Goal: Task Accomplishment & Management: Complete application form

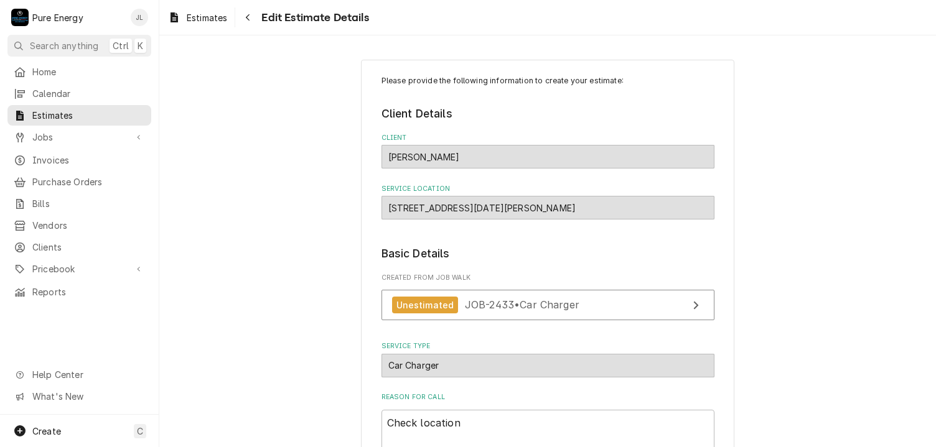
scroll to position [1670, 0]
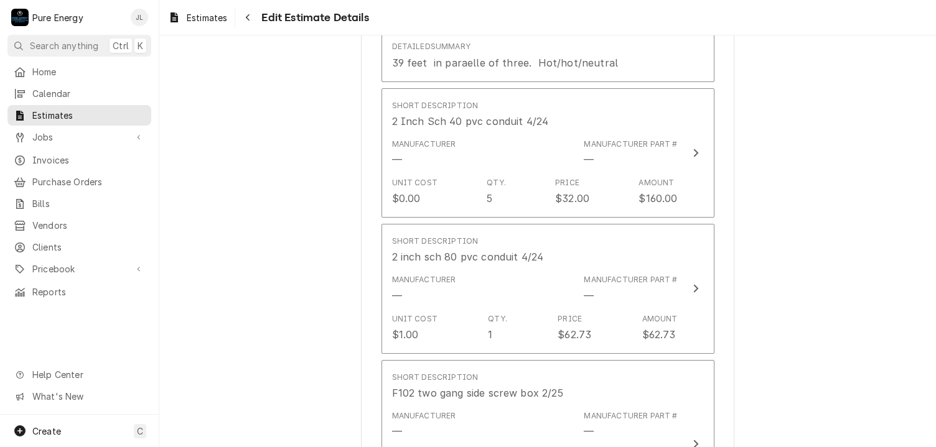
type textarea "x"
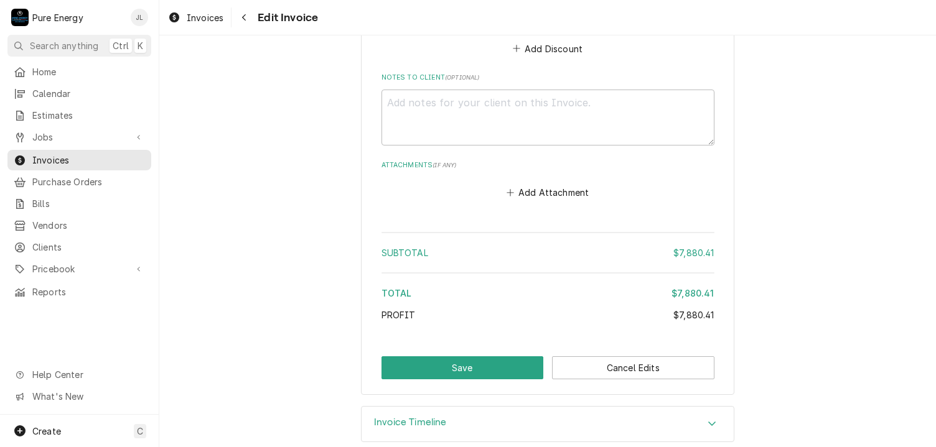
scroll to position [1756, 0]
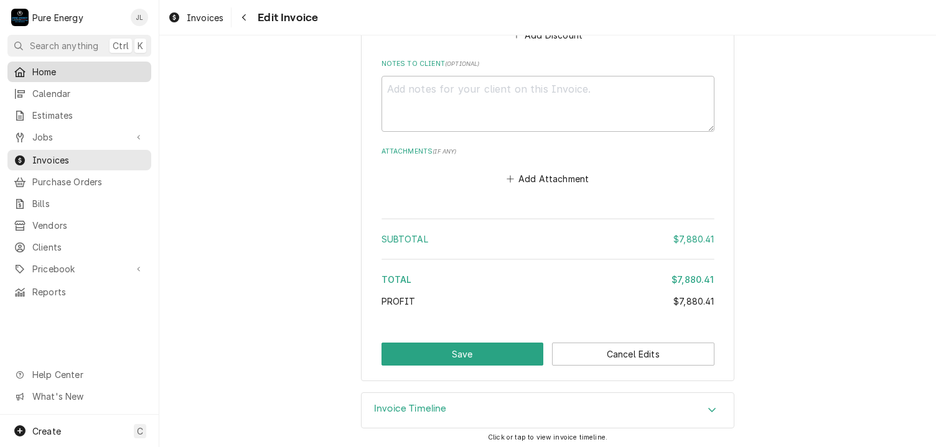
click at [95, 70] on span "Home" at bounding box center [88, 71] width 113 height 13
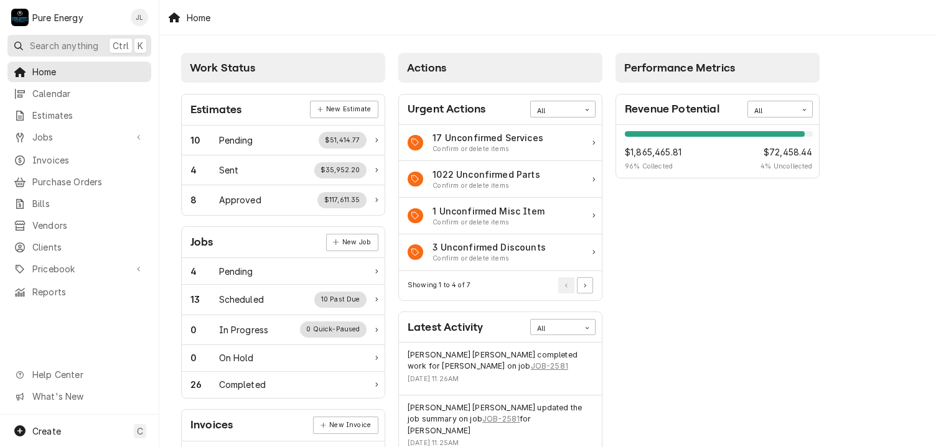
click at [72, 41] on span "Search anything" at bounding box center [64, 45] width 68 height 13
click at [121, 100] on body "P Pure Energy JL Search anything Ctrl K Home Calendar Estimates Jobs Jobs Job S…" at bounding box center [468, 223] width 936 height 447
click at [349, 246] on link "New Job" at bounding box center [352, 242] width 52 height 17
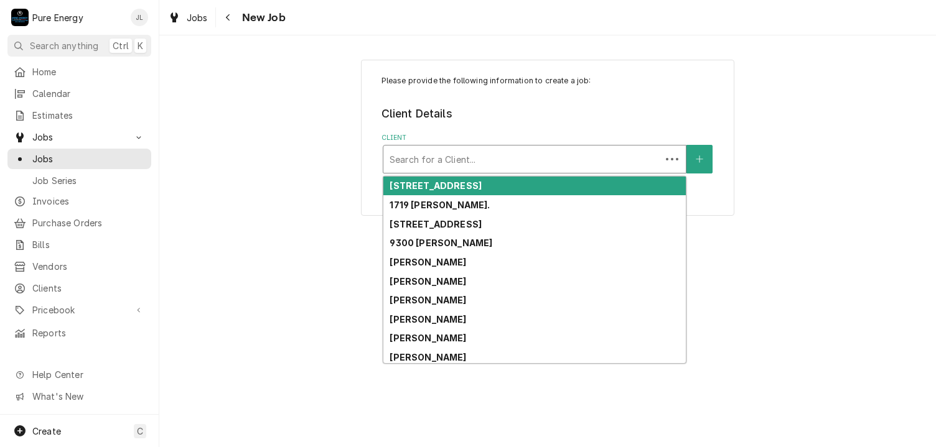
click at [440, 156] on div "Client" at bounding box center [522, 159] width 265 height 22
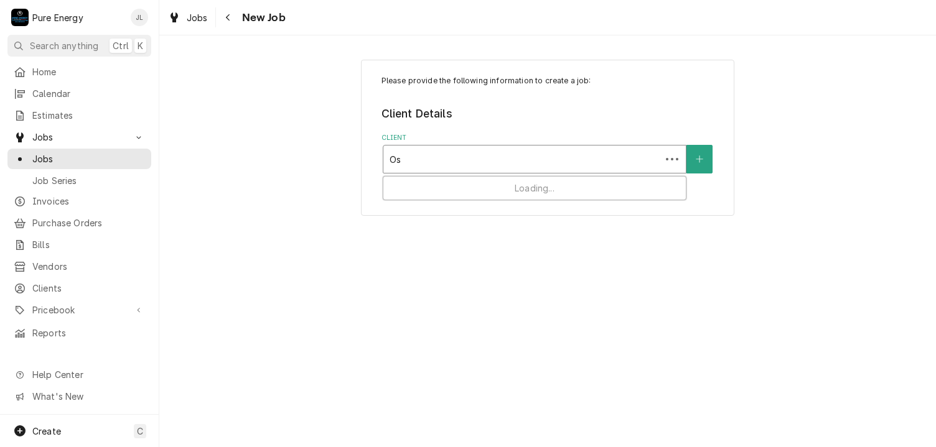
type input "Oso"
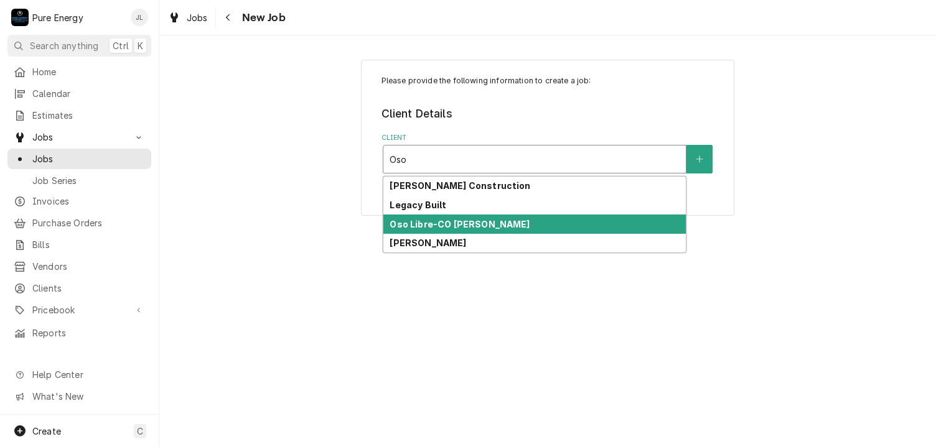
click at [444, 219] on strong "Oso Libre-CO [PERSON_NAME]" at bounding box center [460, 224] width 140 height 11
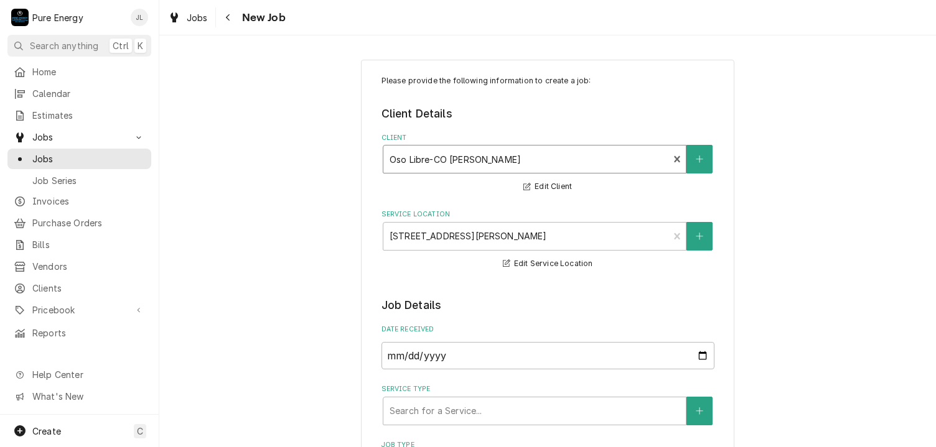
scroll to position [187, 0]
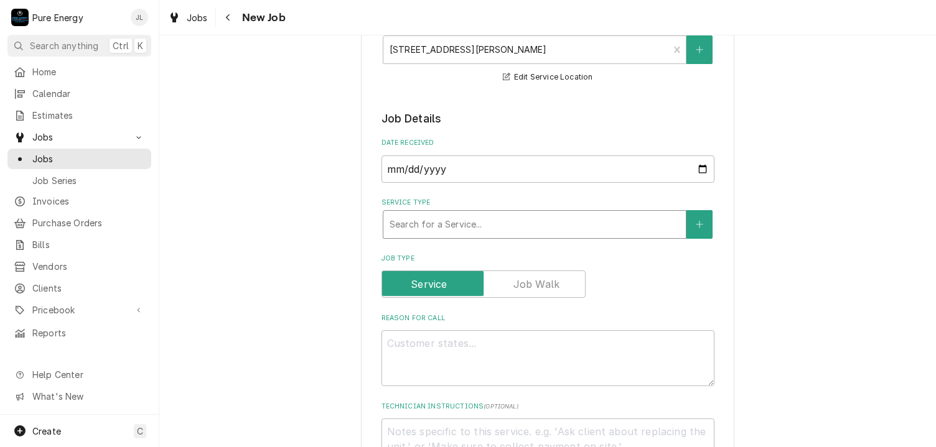
click at [427, 228] on div "Service Type" at bounding box center [535, 224] width 290 height 22
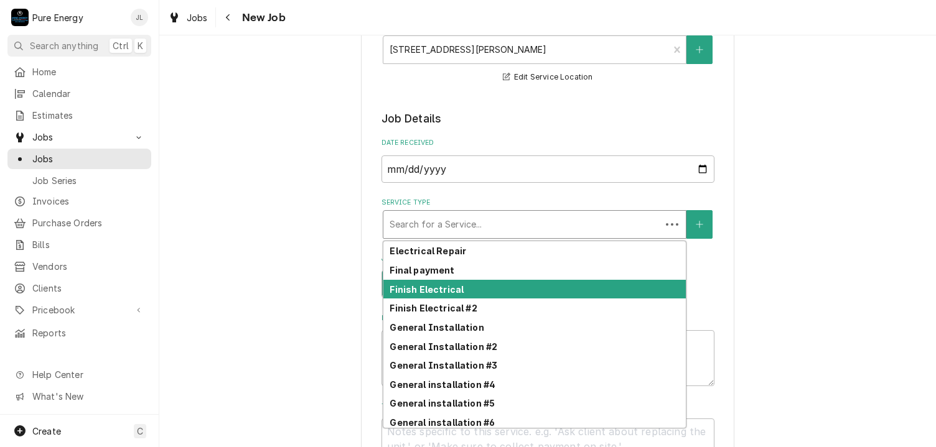
scroll to position [319, 0]
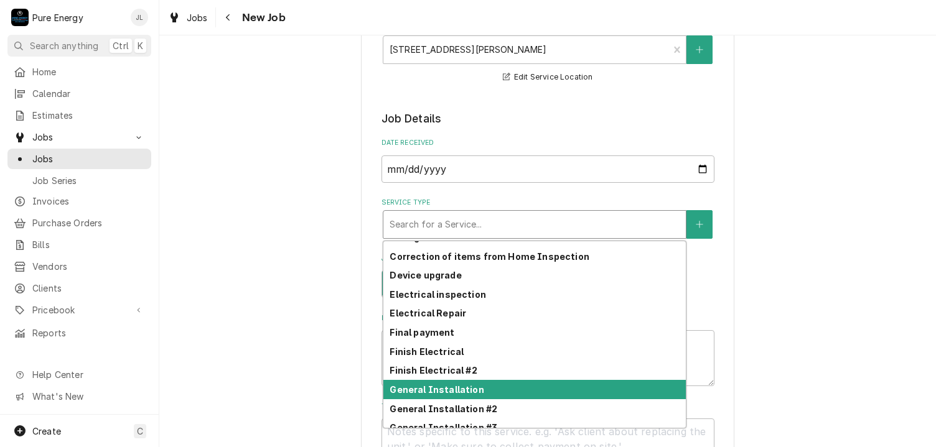
click at [427, 385] on strong "General Installation" at bounding box center [437, 390] width 94 height 11
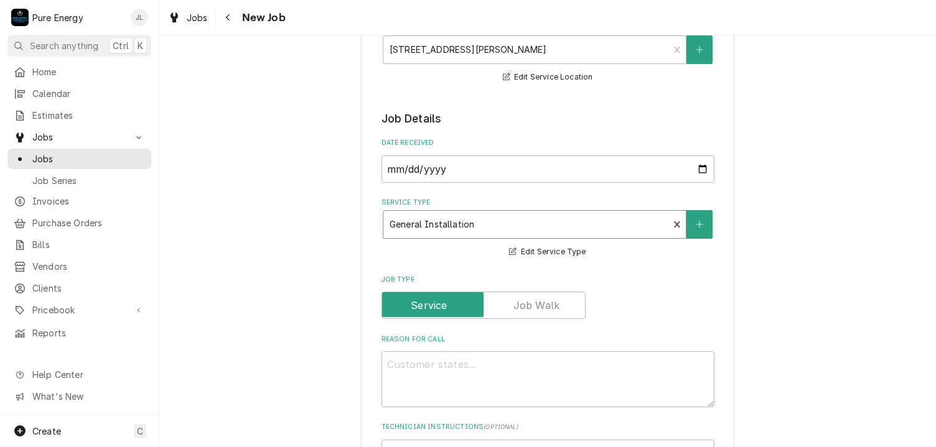
scroll to position [436, 0]
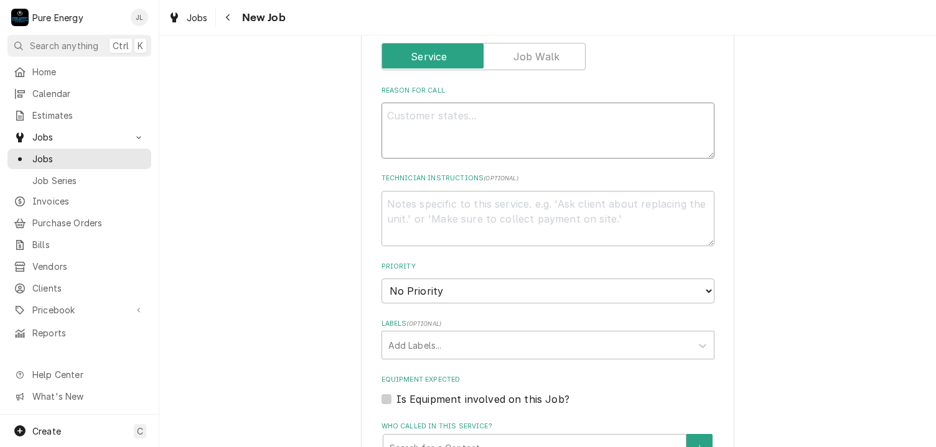
click at [421, 105] on textarea "Reason For Call" at bounding box center [547, 131] width 333 height 56
type textarea "x"
type textarea "N"
type textarea "x"
type textarea "Ne"
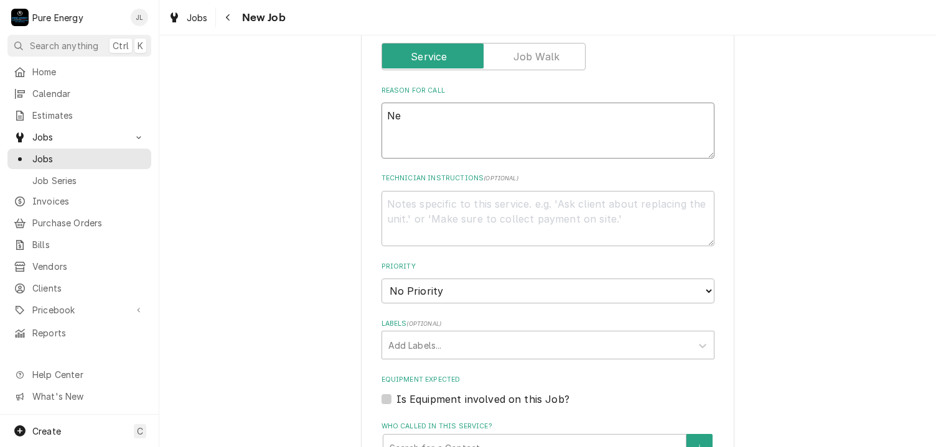
type textarea "x"
type textarea "Nee"
type textarea "x"
type textarea "Need"
type textarea "x"
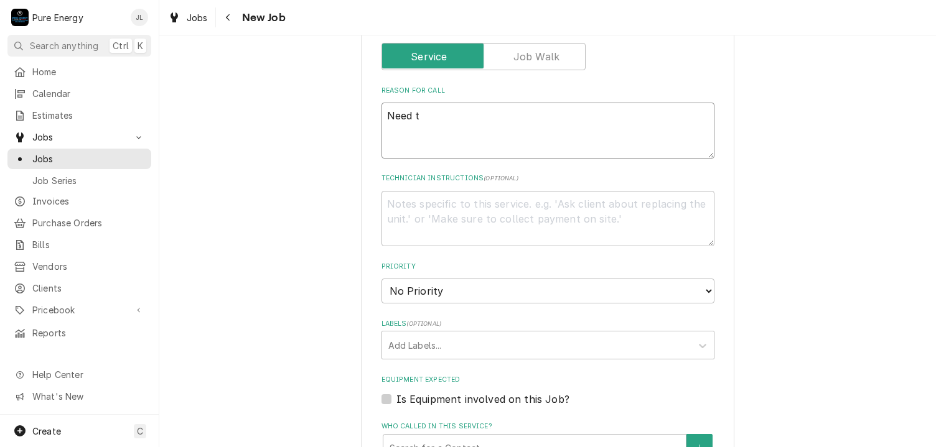
type textarea "Need to"
type textarea "x"
type textarea "Need to"
type textarea "x"
type textarea "Need to r"
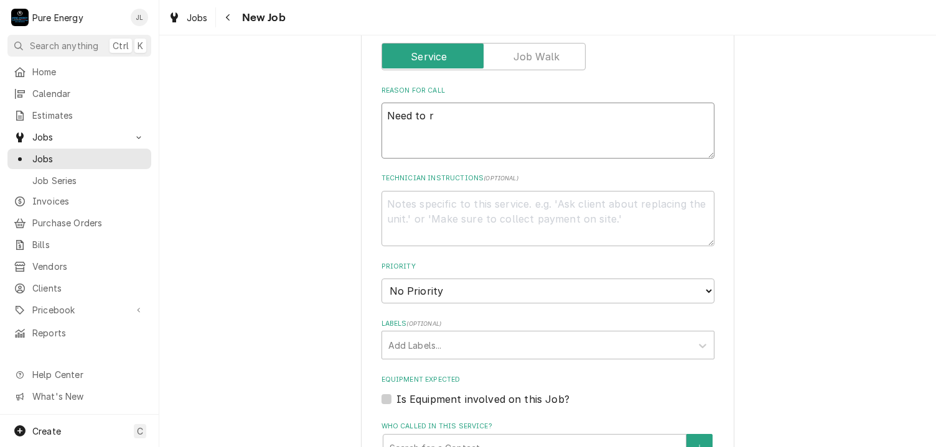
type textarea "x"
type textarea "Need to re"
type textarea "x"
type textarea "Need to rem"
type textarea "x"
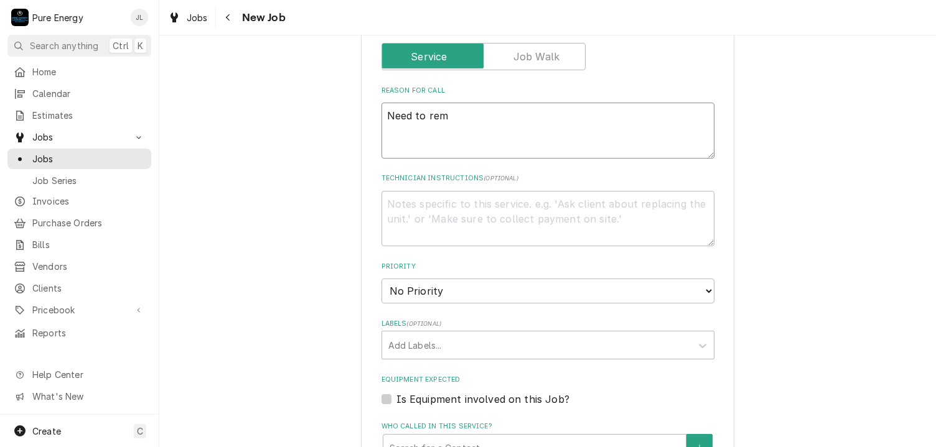
type textarea "Need to remo"
type textarea "x"
type textarea "Need to remov"
type textarea "x"
type textarea "Need to remove"
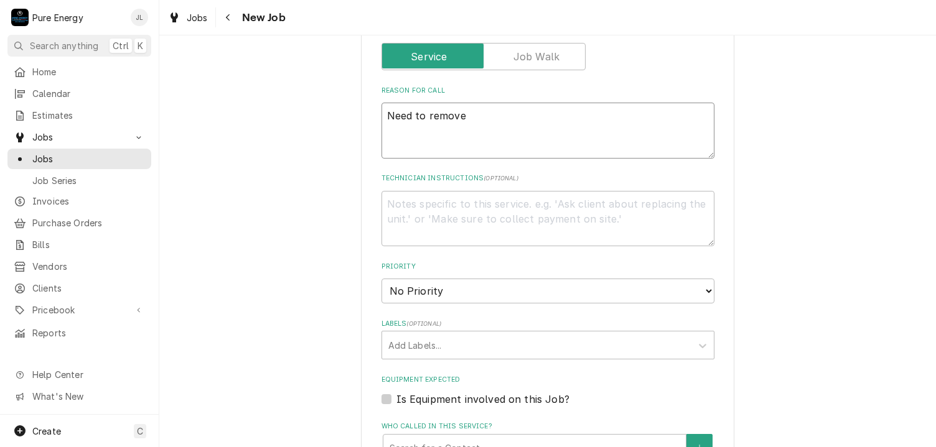
type textarea "x"
type textarea "Need to remove"
type textarea "x"
type textarea "Need to remove a"
type textarea "x"
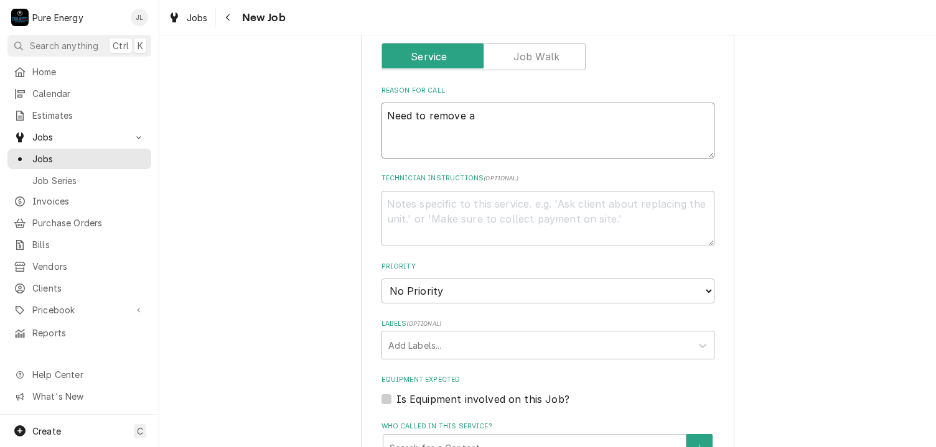
type textarea "Need to remove an"
type textarea "x"
type textarea "Need to remove ano"
type textarea "x"
type textarea "Need to remove anot"
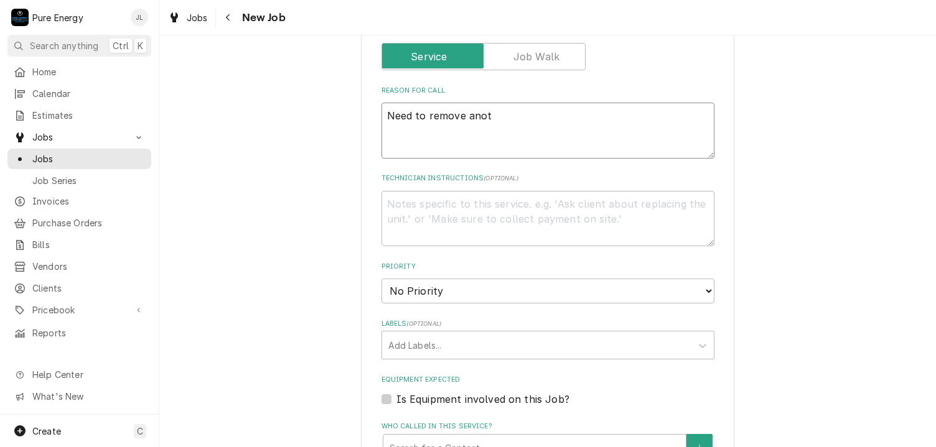
type textarea "x"
type textarea "Need to remove anoth"
type textarea "x"
type textarea "Need to remove anothe"
type textarea "x"
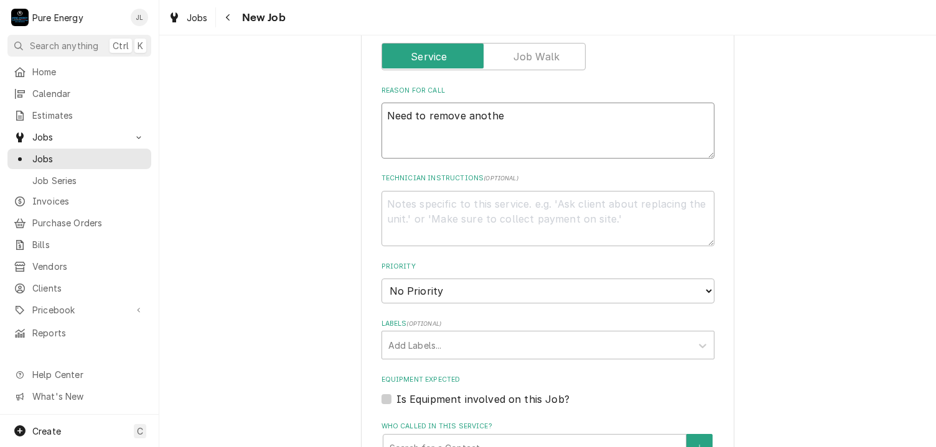
type textarea "Need to remove another"
type textarea "x"
type textarea "Need to remove another"
type textarea "x"
type textarea "Need to remove another r"
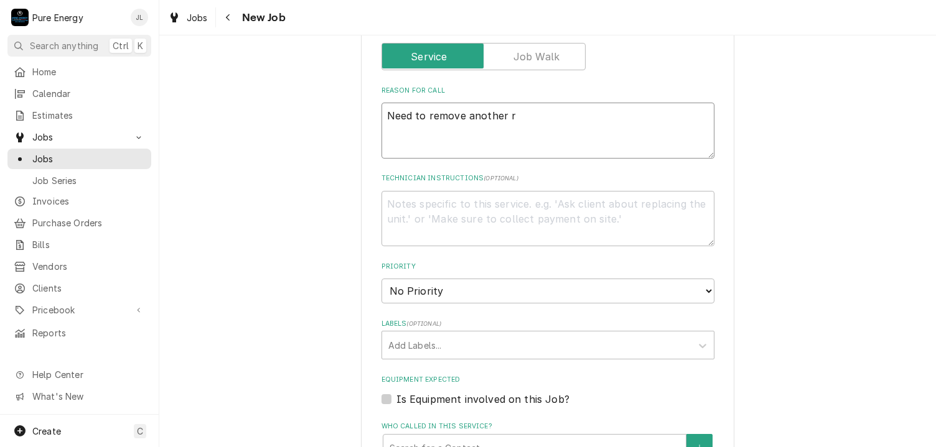
type textarea "x"
type textarea "Need to remove another ru"
type textarea "x"
type textarea "Need to remove another run"
type textarea "x"
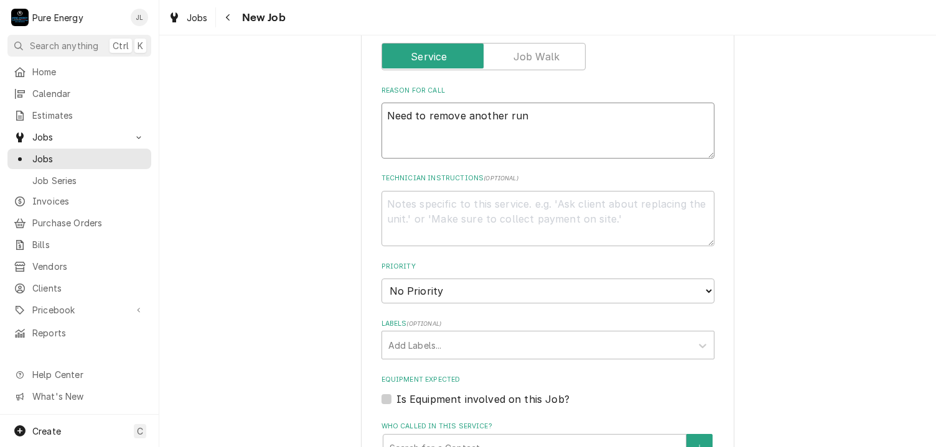
type textarea "Need to remove another run."
type textarea "x"
type textarea "Need to remove another run."
type textarea "x"
type textarea "Need to remove another run."
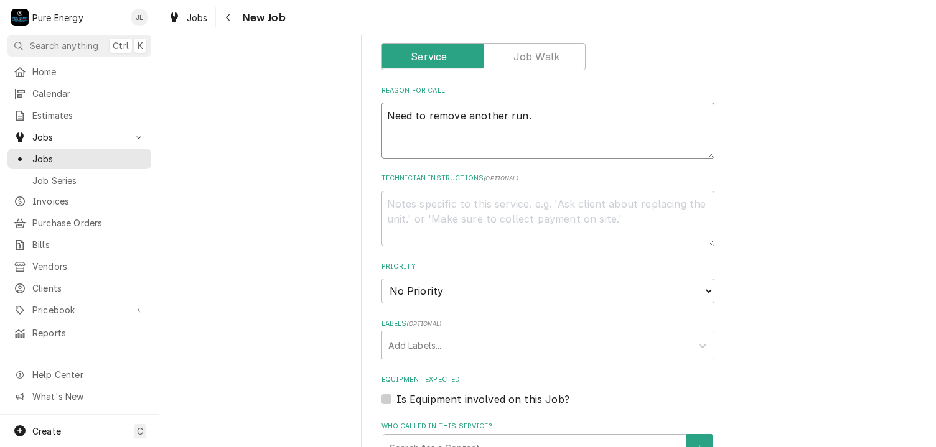
type textarea "x"
type textarea "Need to remove another run. I"
type textarea "x"
type textarea "Need to remove another run. I"
type textarea "x"
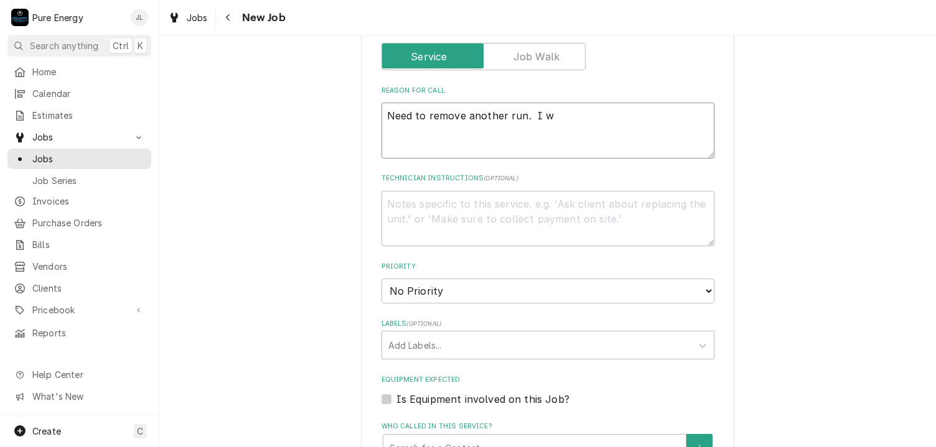
type textarea "Need to remove another run. I wi"
type textarea "x"
type textarea "Need to remove another run. I wil"
type textarea "x"
type textarea "Need to remove another run. I will"
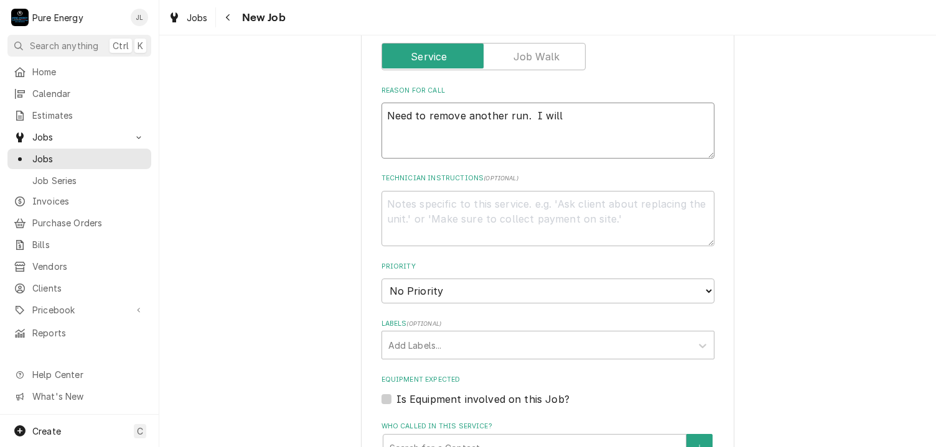
type textarea "x"
type textarea "Need to remove another run. I will"
type textarea "x"
type textarea "Need to remove another run. I will g"
type textarea "x"
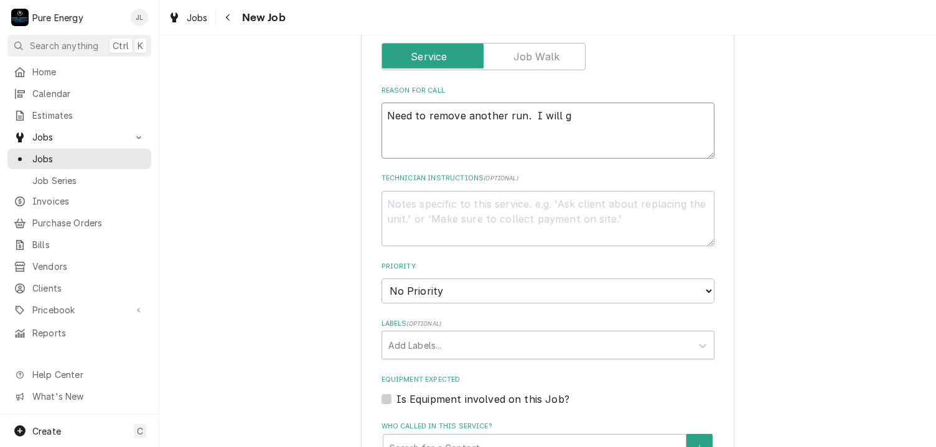
type textarea "Need to remove another run. I will go"
type textarea "x"
type textarea "Need to remove another run. I will go"
type textarea "x"
type textarea "Need to remove another run. I will go o"
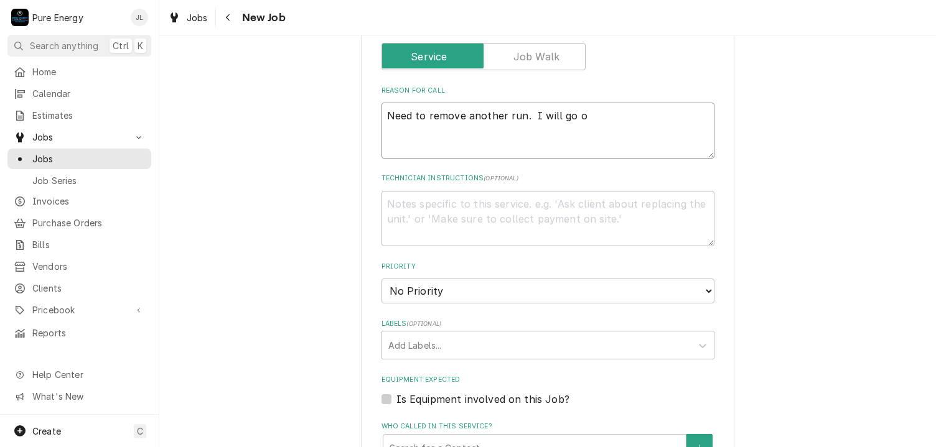
type textarea "x"
type textarea "Need to remove another run. I will go ov"
type textarea "x"
type textarea "Need to remove another run. I will go ove"
type textarea "x"
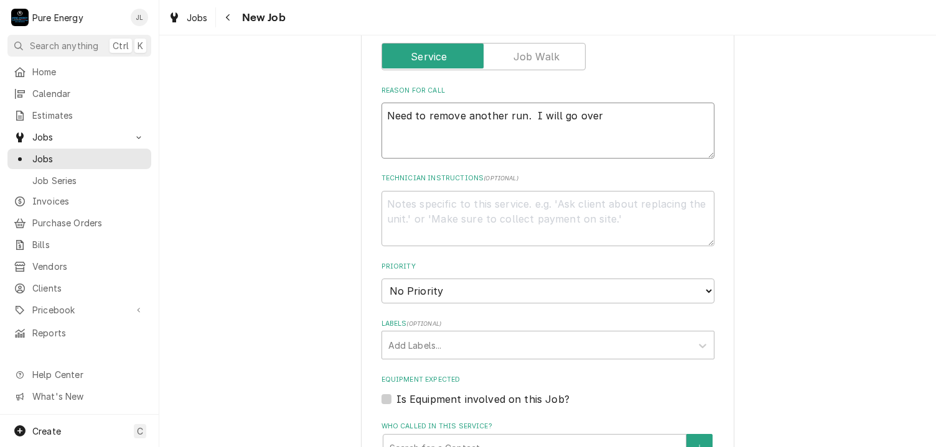
type textarea "Need to remove another run. I will go over"
type textarea "x"
type textarea "Need to remove another run. I will go over i"
type textarea "x"
type textarea "Need to remove another run. I will go over it"
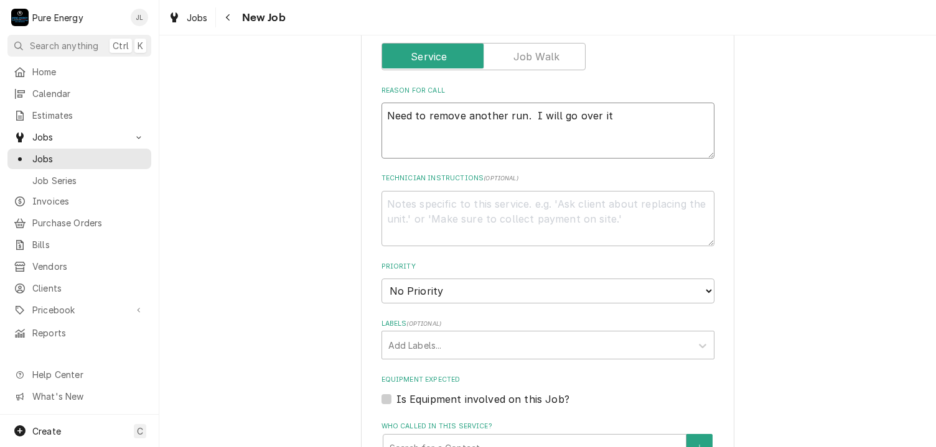
type textarea "x"
type textarea "Need to remove another run. I will go over it."
type textarea "x"
type textarea "Need to remove another run. I will go over it."
type textarea "x"
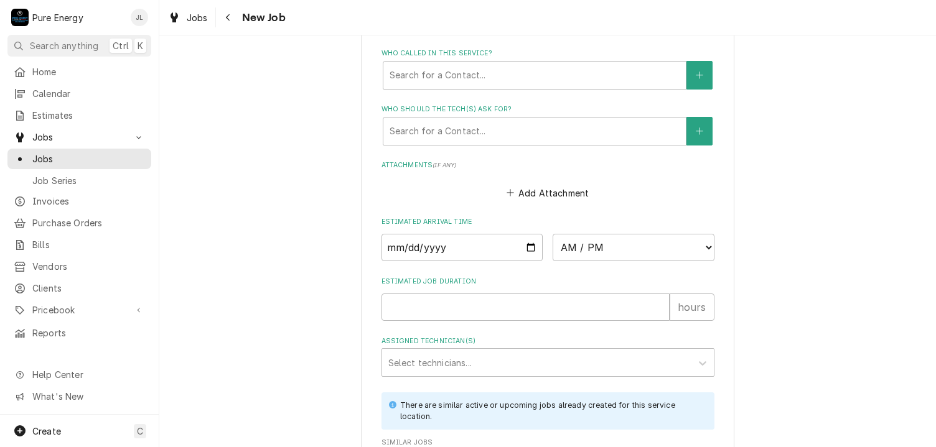
scroll to position [933, 0]
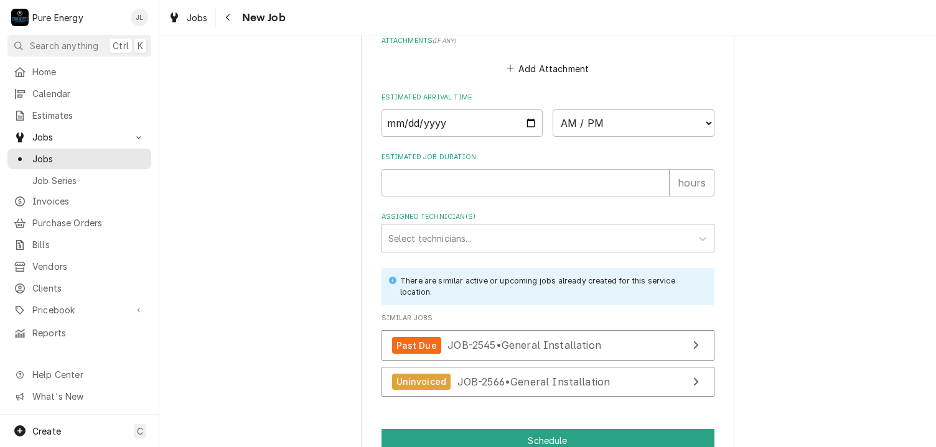
type textarea "Need to remove another run. I will go over it."
click at [528, 117] on input "Date" at bounding box center [462, 123] width 162 height 27
type textarea "x"
type input "2025-09-22"
type textarea "x"
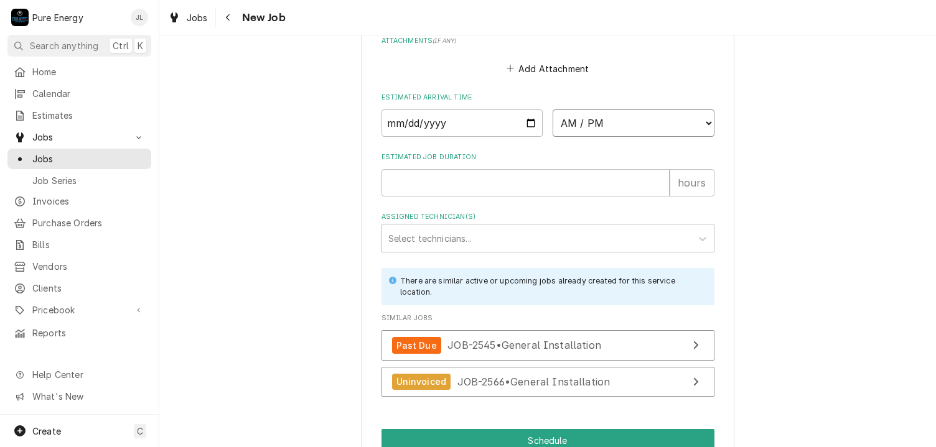
click at [703, 119] on select "AM / PM 6:00 AM 6:15 AM 6:30 AM 6:45 AM 7:00 AM 7:15 AM 7:30 AM 7:45 AM 8:00 AM…" at bounding box center [634, 123] width 162 height 27
select select "13:45:00"
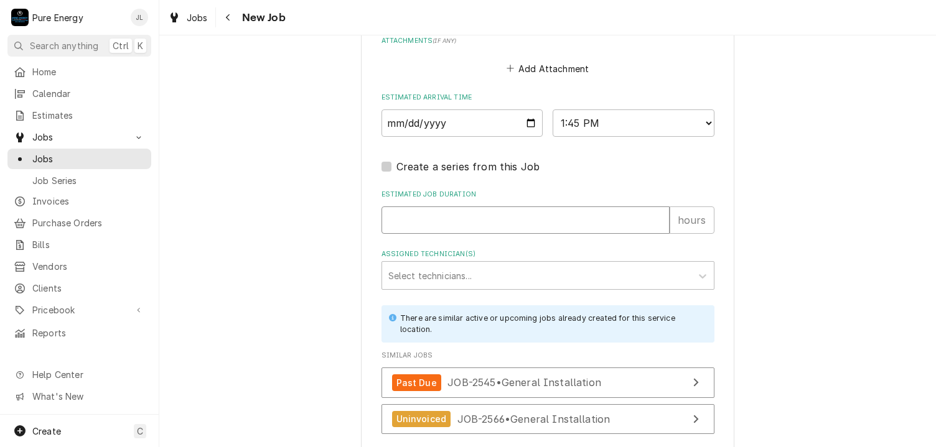
click at [451, 217] on input "Estimated Job Duration" at bounding box center [525, 220] width 288 height 27
type textarea "x"
type input "1"
type textarea "x"
type input "1.5"
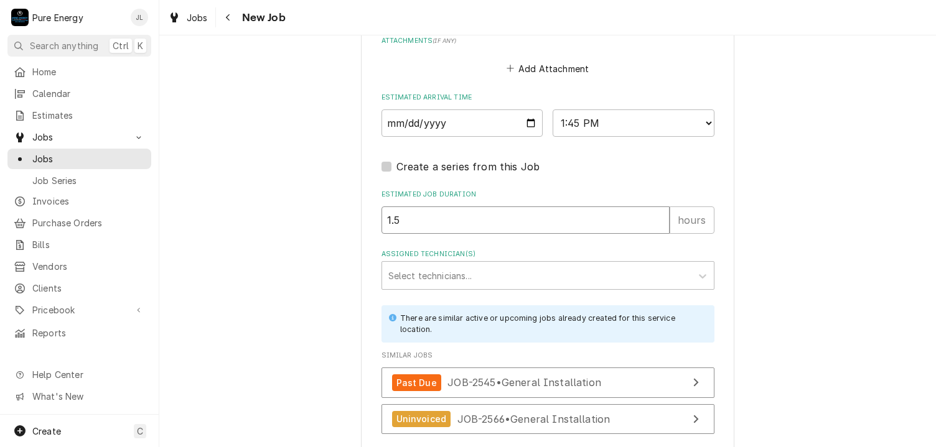
type textarea "x"
type input "1.5"
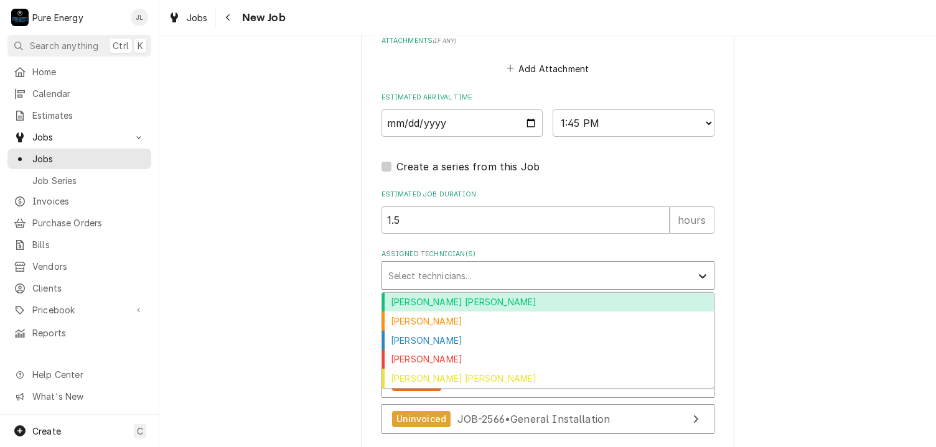
click at [703, 271] on icon "Assigned Technician(s)" at bounding box center [702, 276] width 12 height 12
click at [632, 293] on div "Albert Hernandez Soto" at bounding box center [548, 302] width 332 height 19
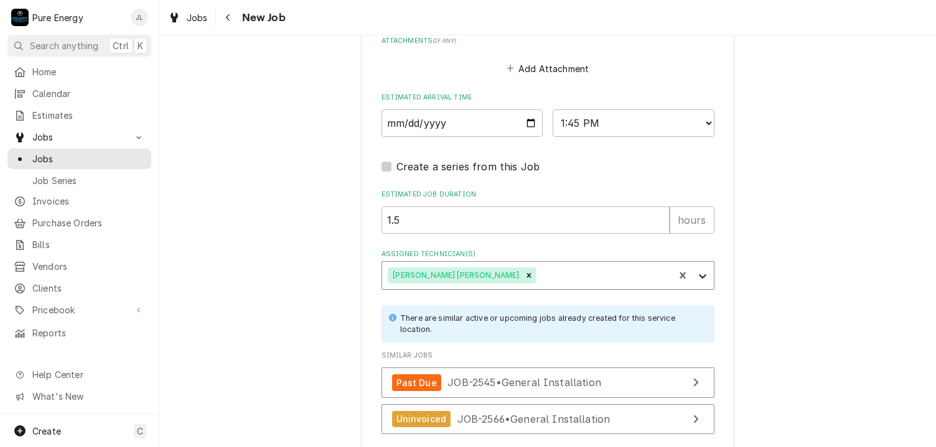
click at [699, 276] on icon "Assigned Technician(s)" at bounding box center [702, 276] width 12 height 12
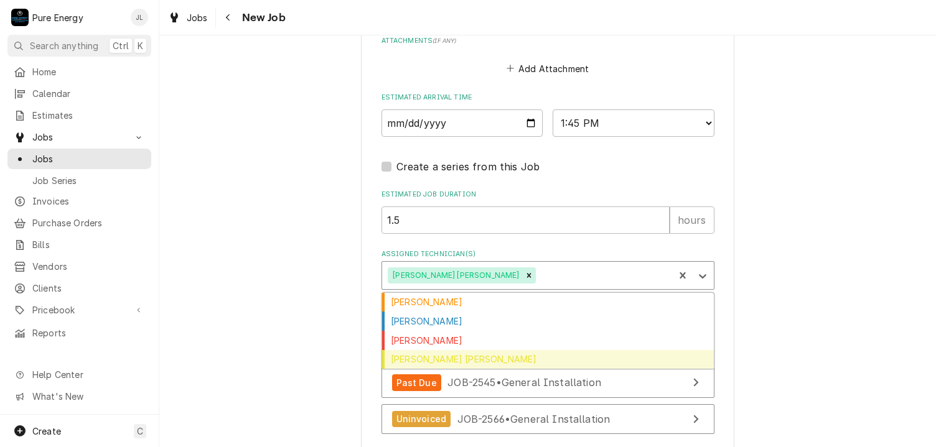
click at [525, 350] on div "Rodolfo Hernandez Lorenzo" at bounding box center [548, 359] width 332 height 19
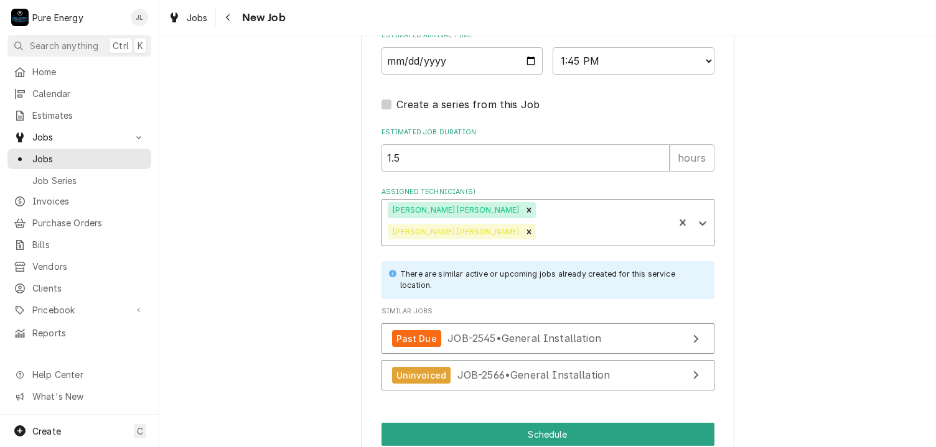
scroll to position [1018, 0]
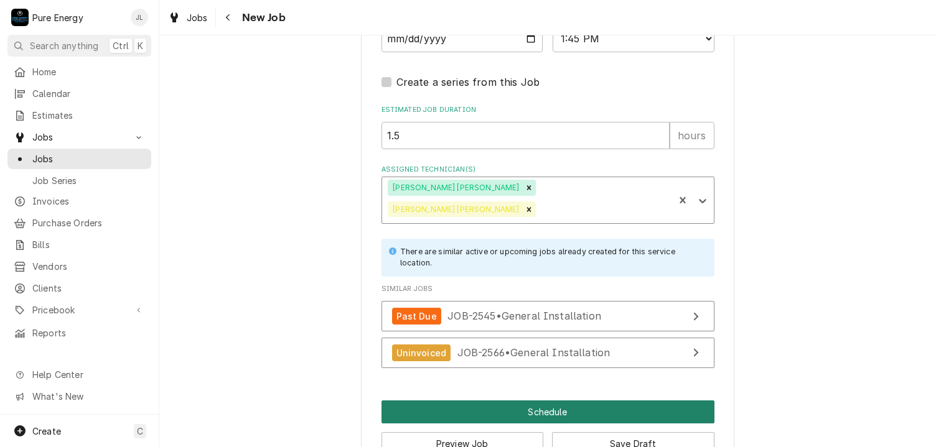
click at [554, 401] on button "Schedule" at bounding box center [547, 412] width 333 height 23
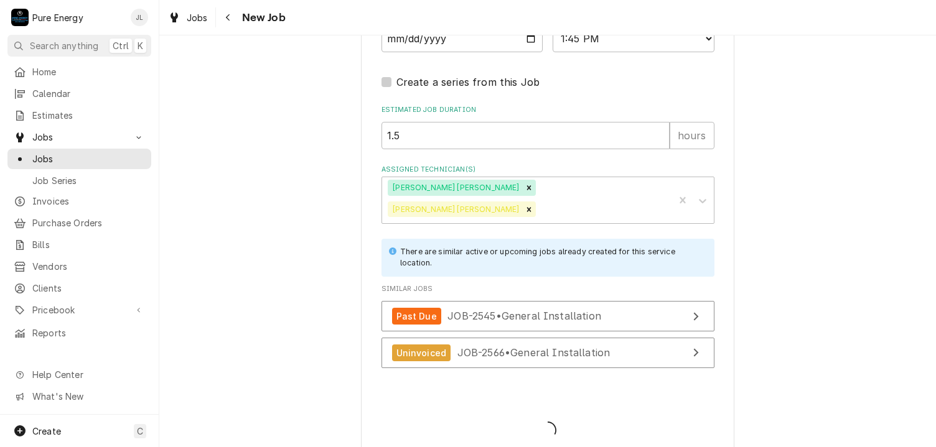
scroll to position [1008, 0]
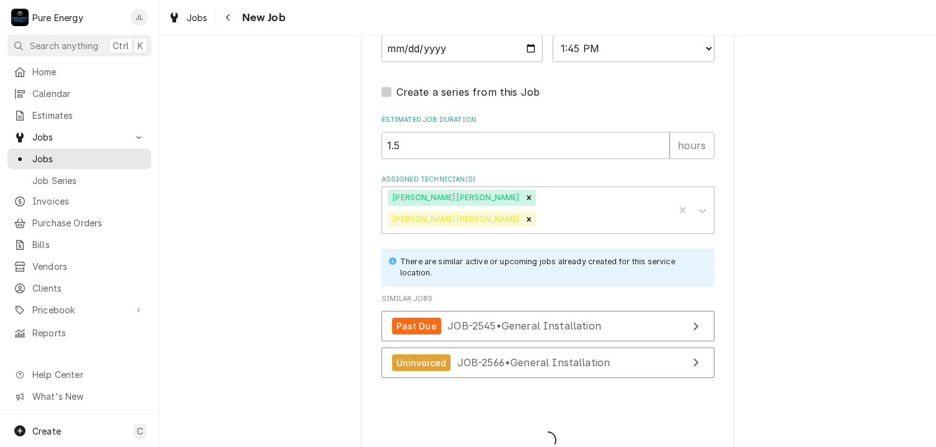
type textarea "x"
